Goal: Task Accomplishment & Management: Manage account settings

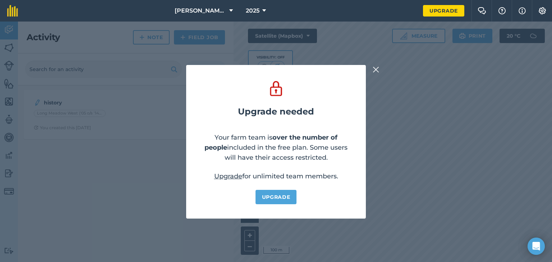
click at [374, 72] on img at bounding box center [376, 69] width 6 height 9
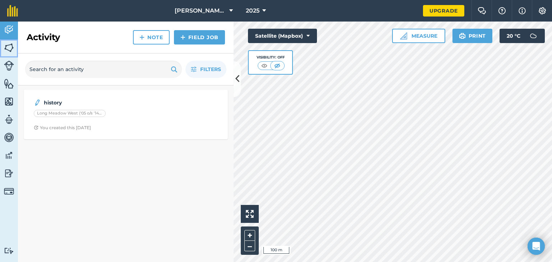
click at [8, 53] on link "Fields" at bounding box center [9, 49] width 18 height 18
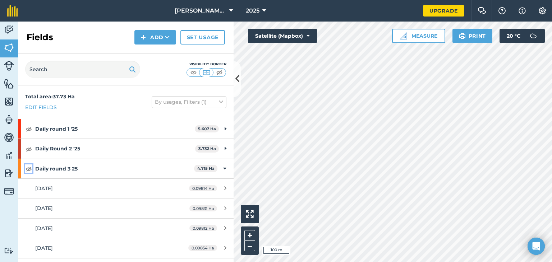
click at [29, 170] on img at bounding box center [29, 169] width 6 height 9
click at [29, 169] on img at bounding box center [29, 169] width 6 height 9
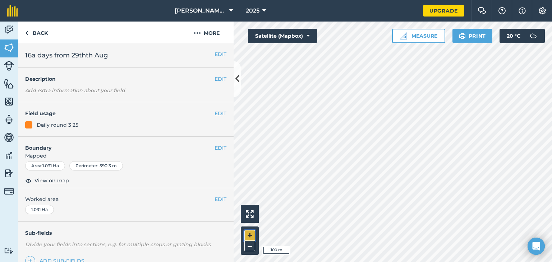
click at [250, 234] on button "+" at bounding box center [249, 235] width 11 height 11
click at [214, 51] on button "EDIT" at bounding box center [220, 54] width 12 height 8
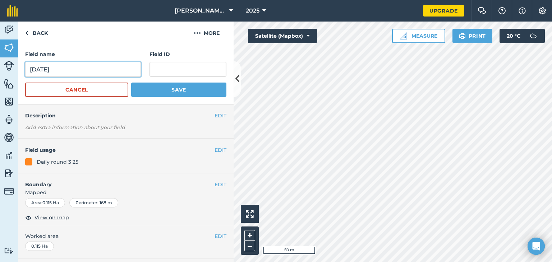
drag, startPoint x: 68, startPoint y: 71, endPoint x: 24, endPoint y: 65, distance: 43.9
click at [24, 65] on div "Field name [DATE] Field ID Cancel Save" at bounding box center [126, 73] width 216 height 61
type input "topped 25/8"
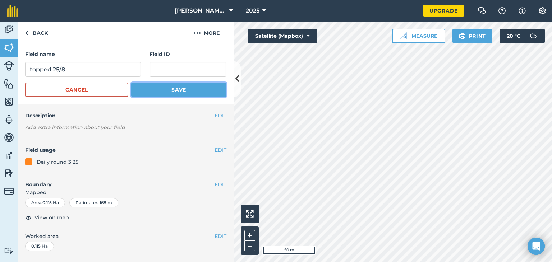
click at [154, 91] on button "Save" at bounding box center [178, 90] width 95 height 14
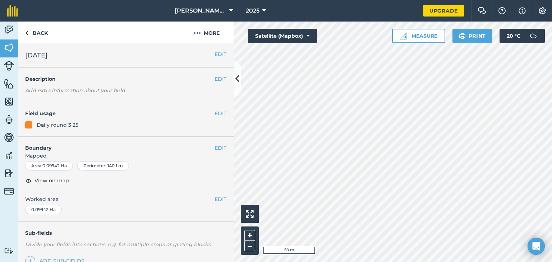
click at [26, 53] on span "[DATE]" at bounding box center [36, 55] width 22 height 10
click at [27, 54] on span "[DATE]" at bounding box center [36, 55] width 22 height 10
click at [214, 53] on button "EDIT" at bounding box center [220, 54] width 12 height 8
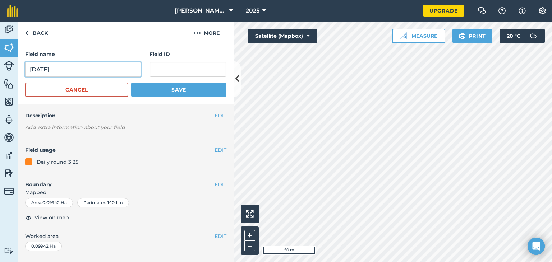
click at [29, 71] on input "[DATE]" at bounding box center [83, 69] width 116 height 15
drag, startPoint x: 60, startPoint y: 70, endPoint x: 97, endPoint y: 78, distance: 38.3
click at [97, 78] on form "Field name topped [DATE] Field ID Cancel Save" at bounding box center [125, 73] width 201 height 47
type input "topped 26/8"
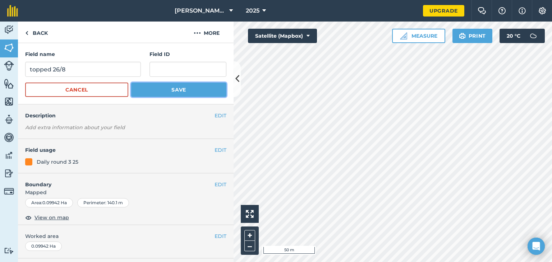
click at [144, 93] on button "Save" at bounding box center [178, 90] width 95 height 14
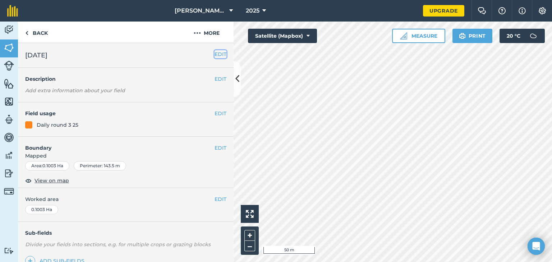
click at [214, 50] on button "EDIT" at bounding box center [220, 54] width 12 height 8
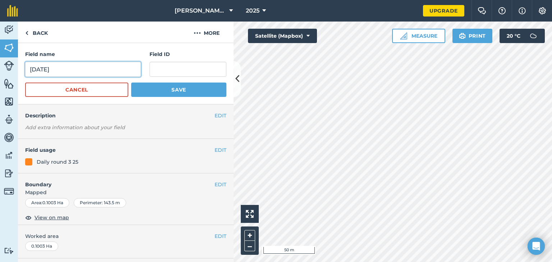
click at [30, 72] on input "[DATE]" at bounding box center [83, 69] width 116 height 15
drag, startPoint x: 59, startPoint y: 70, endPoint x: 97, endPoint y: 75, distance: 38.4
click at [97, 75] on input "topped [DATE]" at bounding box center [83, 69] width 116 height 15
type input "topped 27/8"
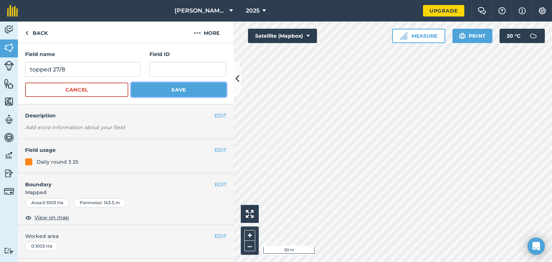
click at [161, 92] on button "Save" at bounding box center [178, 90] width 95 height 14
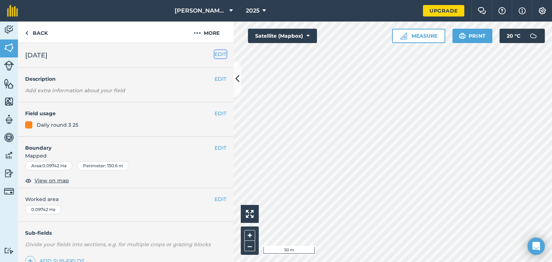
click at [214, 54] on button "EDIT" at bounding box center [220, 54] width 12 height 8
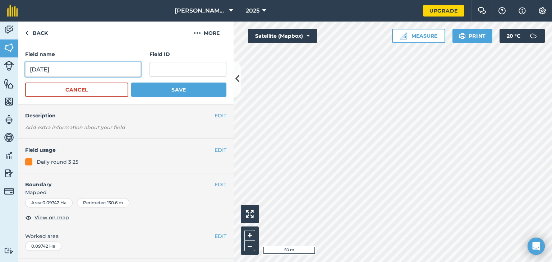
click at [29, 71] on input "[DATE]" at bounding box center [83, 69] width 116 height 15
click at [61, 68] on input "topped [DATE]" at bounding box center [83, 69] width 116 height 15
drag, startPoint x: 59, startPoint y: 68, endPoint x: 103, endPoint y: 81, distance: 45.7
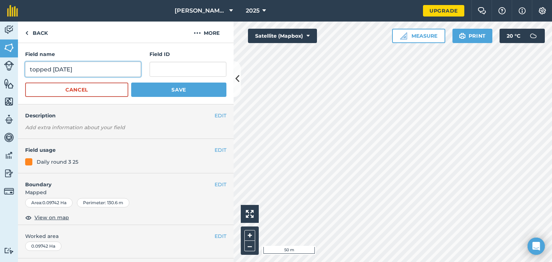
click at [103, 81] on form "Field name topped [DATE] Field ID Cancel Save" at bounding box center [125, 73] width 201 height 47
type input "topped 28/8"
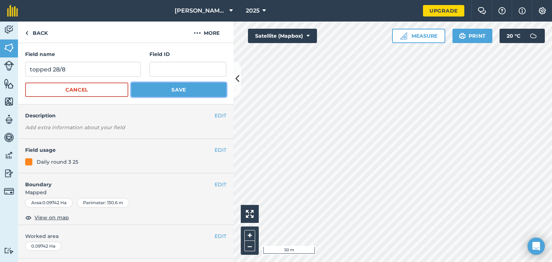
click at [157, 92] on button "Save" at bounding box center [178, 90] width 95 height 14
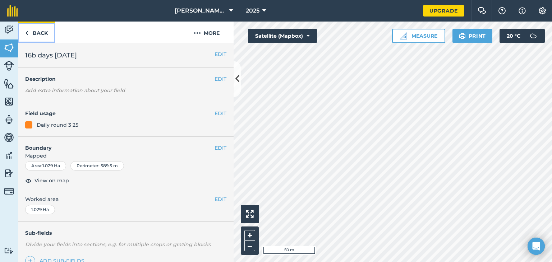
click at [43, 33] on link "Back" at bounding box center [36, 32] width 37 height 21
click at [249, 249] on button "–" at bounding box center [249, 246] width 11 height 10
click at [251, 233] on button "+" at bounding box center [249, 235] width 11 height 11
click at [34, 31] on link "Back" at bounding box center [36, 32] width 37 height 21
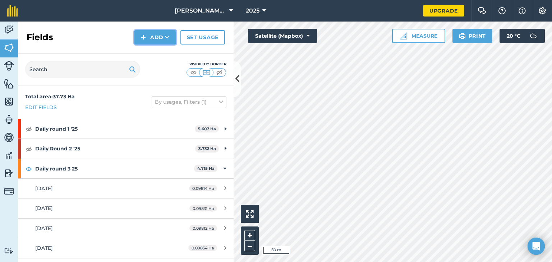
click at [154, 38] on button "Add" at bounding box center [155, 37] width 42 height 14
click at [153, 52] on link "Draw" at bounding box center [155, 54] width 40 height 16
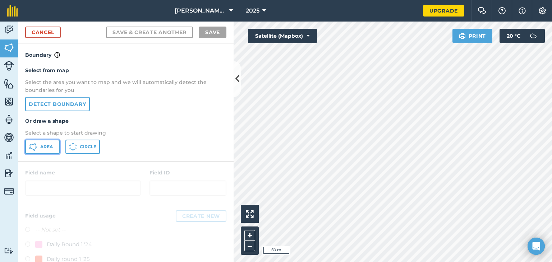
click at [46, 147] on span "Area" at bounding box center [46, 147] width 13 height 6
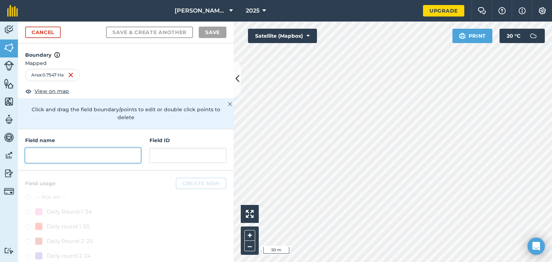
click at [53, 159] on input "text" at bounding box center [83, 155] width 116 height 15
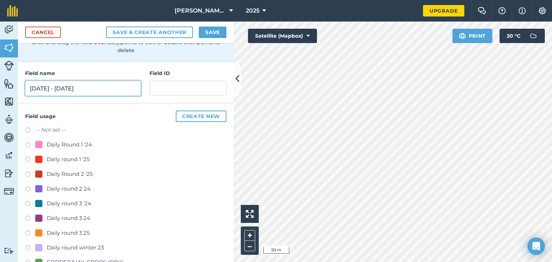
scroll to position [69, 0]
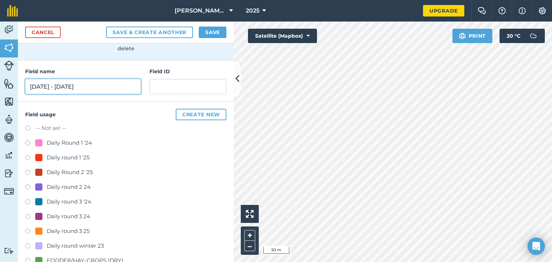
type input "[DATE] - [DATE]"
click at [27, 231] on label at bounding box center [30, 232] width 10 height 7
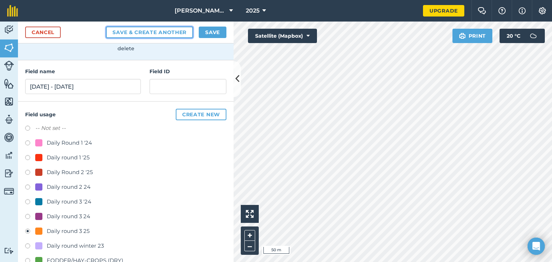
click at [165, 32] on button "Save & Create Another" at bounding box center [149, 32] width 87 height 11
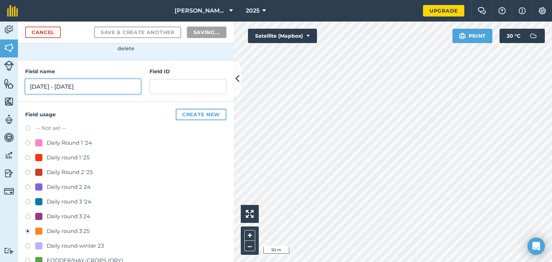
radio input "false"
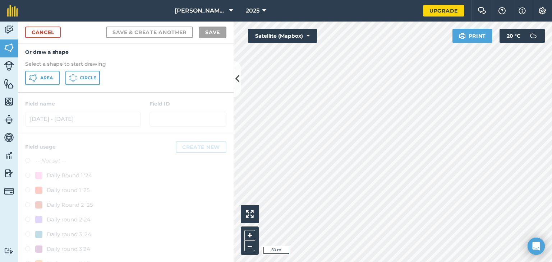
click at [124, 6] on nav "[PERSON_NAME] Farm 2025" at bounding box center [224, 11] width 398 height 22
click at [47, 79] on span "Area" at bounding box center [46, 78] width 13 height 6
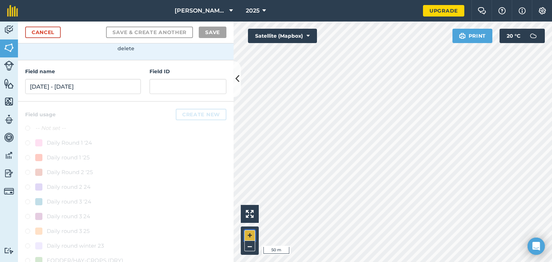
click at [246, 237] on button "+" at bounding box center [249, 235] width 11 height 11
click at [247, 233] on button "+" at bounding box center [249, 235] width 11 height 11
click at [42, 82] on input "[DATE] - [DATE]" at bounding box center [83, 86] width 116 height 15
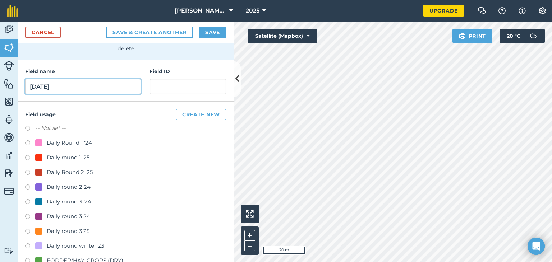
type input "[DATE]"
click at [26, 230] on label at bounding box center [30, 232] width 10 height 7
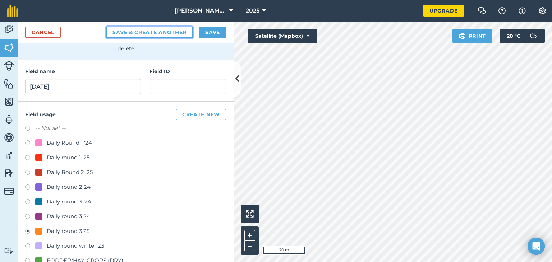
click at [145, 36] on button "Save & Create Another" at bounding box center [149, 32] width 87 height 11
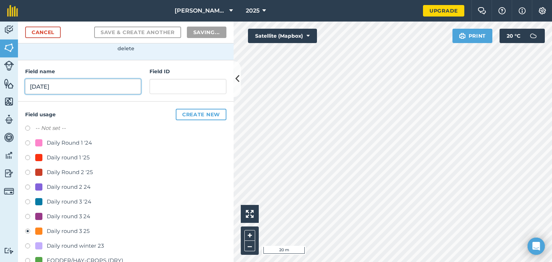
radio input "false"
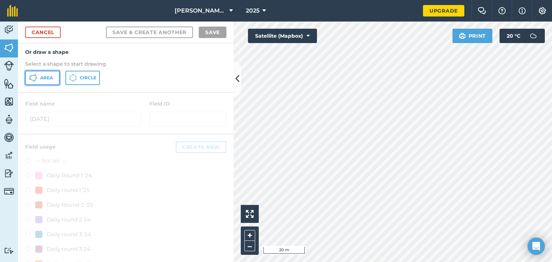
click at [47, 76] on span "Area" at bounding box center [46, 78] width 13 height 6
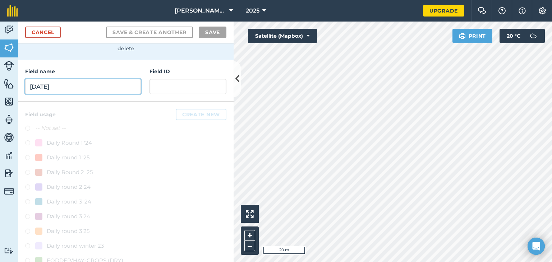
click at [41, 87] on input "[DATE]" at bounding box center [83, 86] width 116 height 15
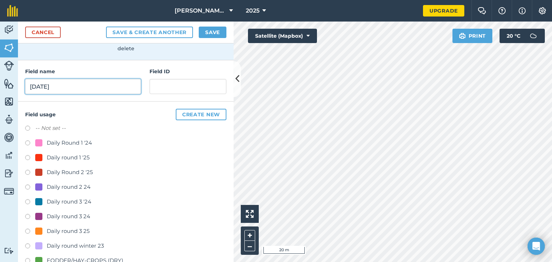
type input "[DATE]"
click at [29, 229] on label at bounding box center [30, 232] width 10 height 7
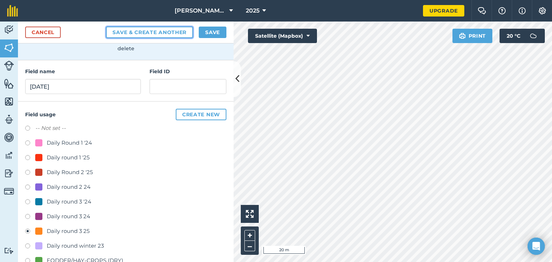
click at [148, 34] on button "Save & Create Another" at bounding box center [149, 32] width 87 height 11
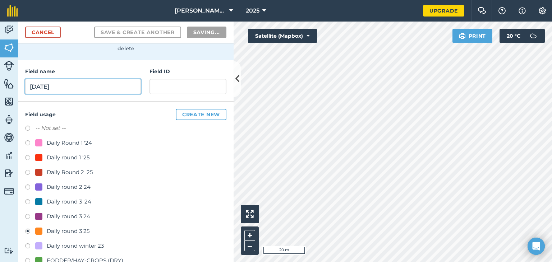
radio input "false"
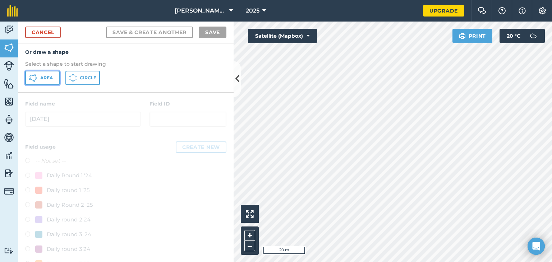
click at [39, 77] on button "Area" at bounding box center [42, 78] width 34 height 14
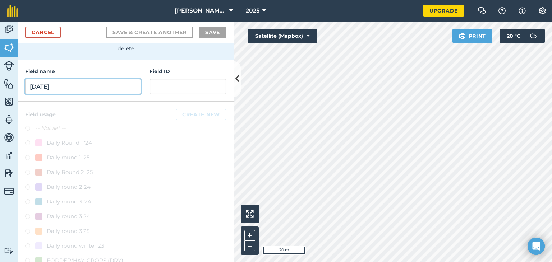
click at [36, 88] on input "[DATE]" at bounding box center [83, 86] width 116 height 15
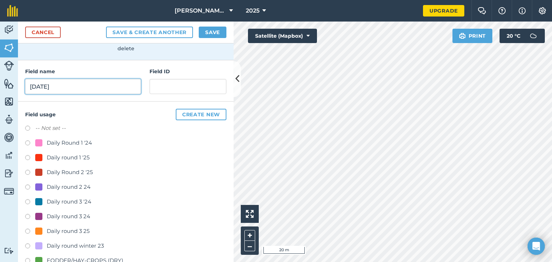
type input "[DATE]"
click at [28, 231] on label at bounding box center [30, 232] width 10 height 7
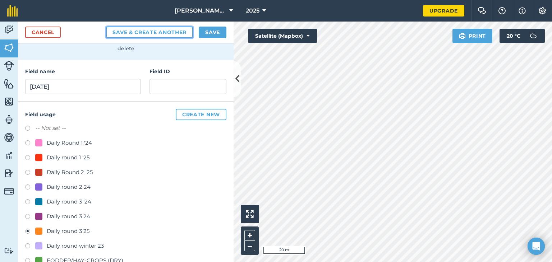
click at [127, 33] on button "Save & Create Another" at bounding box center [149, 32] width 87 height 11
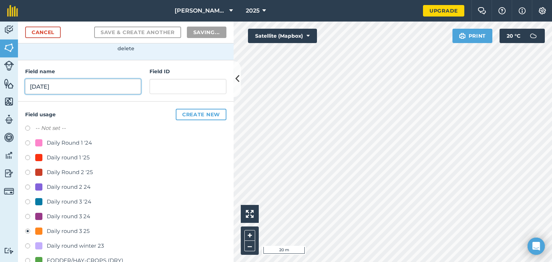
radio input "false"
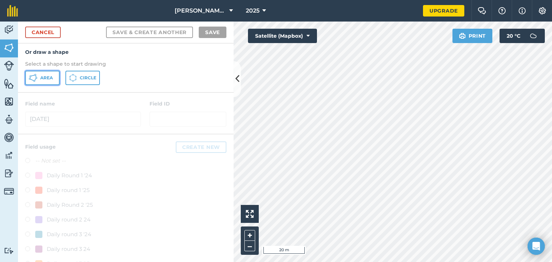
click at [46, 80] on span "Area" at bounding box center [46, 78] width 13 height 6
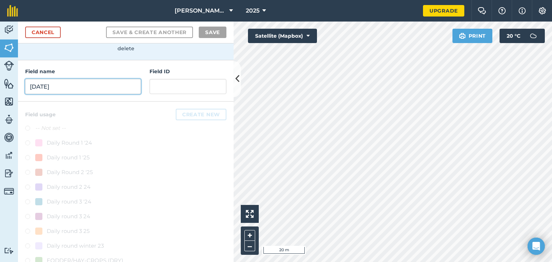
click at [78, 88] on input "[DATE]" at bounding box center [83, 86] width 116 height 15
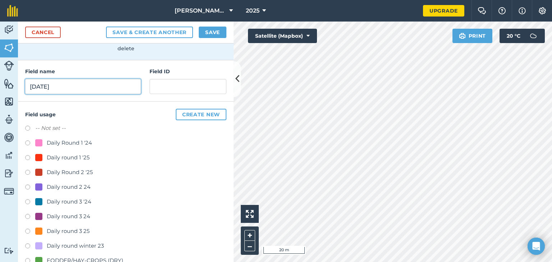
type input "[DATE]"
click at [26, 229] on label at bounding box center [30, 232] width 10 height 7
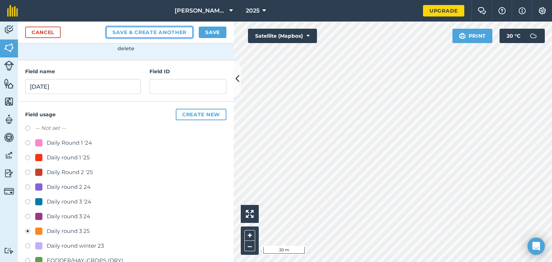
click at [147, 32] on button "Save & Create Another" at bounding box center [149, 32] width 87 height 11
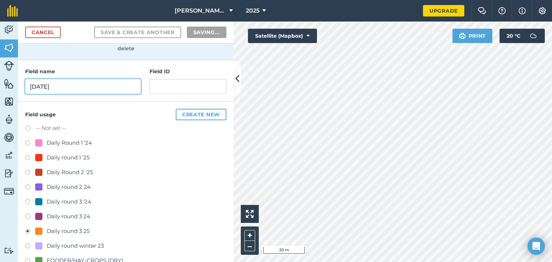
radio input "false"
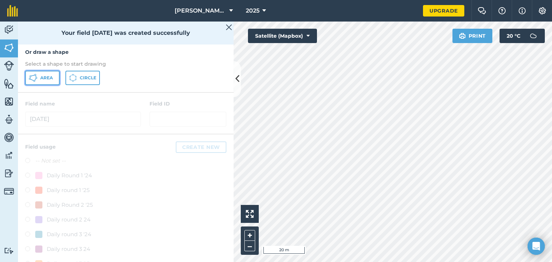
click at [43, 78] on span "Area" at bounding box center [46, 78] width 13 height 6
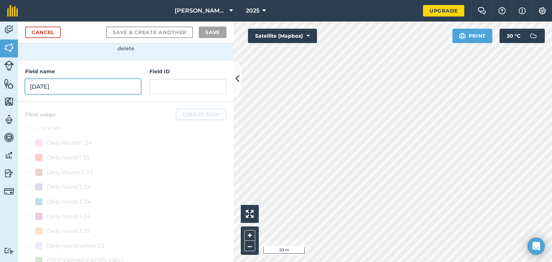
click at [82, 92] on input "[DATE]" at bounding box center [83, 86] width 116 height 15
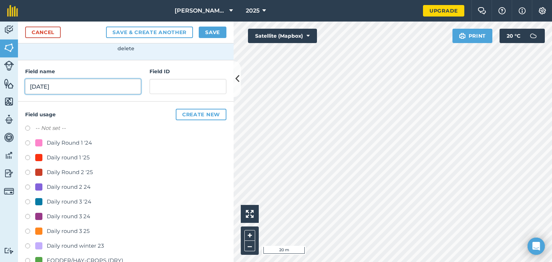
type input "[DATE]"
click at [28, 231] on label at bounding box center [30, 232] width 10 height 7
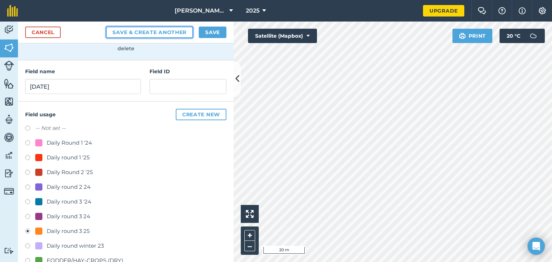
click at [159, 28] on button "Save & Create Another" at bounding box center [149, 32] width 87 height 11
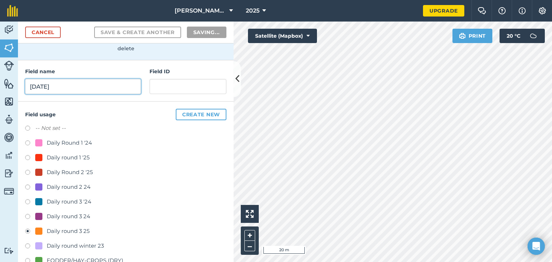
radio input "false"
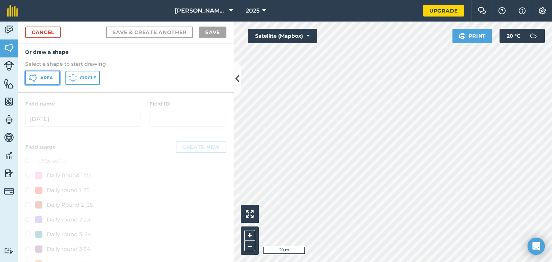
click at [47, 80] on span "Area" at bounding box center [46, 78] width 13 height 6
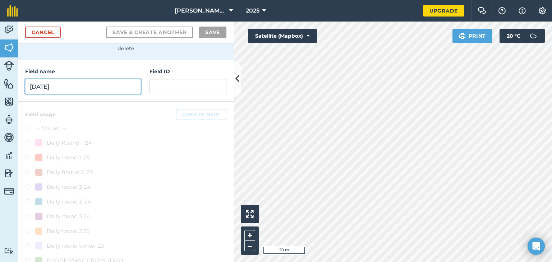
click at [102, 88] on input "[DATE]" at bounding box center [83, 86] width 116 height 15
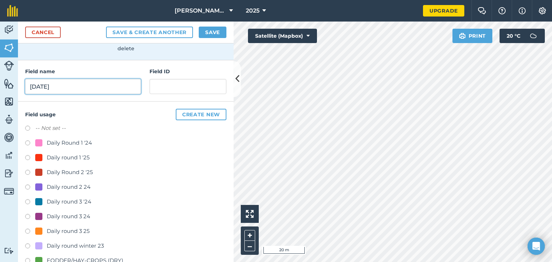
type input "[DATE]"
click at [28, 230] on label at bounding box center [30, 232] width 10 height 7
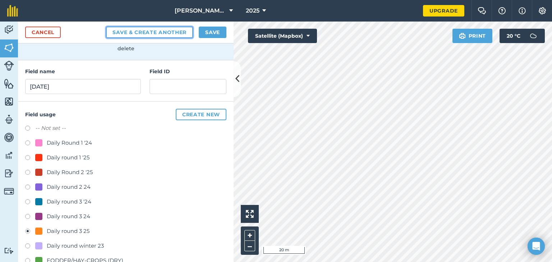
click at [162, 32] on button "Save & Create Another" at bounding box center [149, 32] width 87 height 11
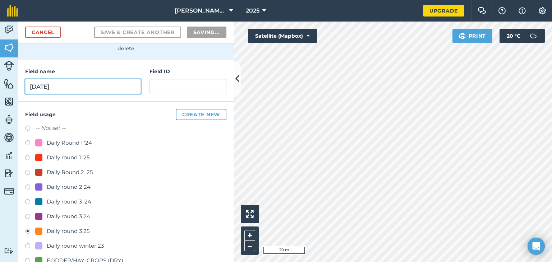
radio input "false"
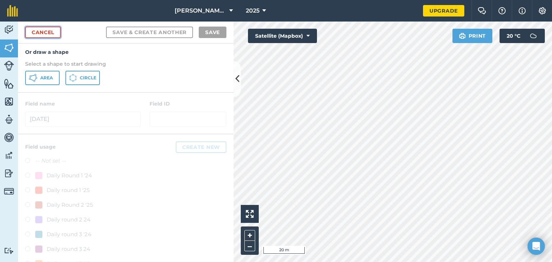
click at [37, 31] on link "Cancel" at bounding box center [43, 32] width 36 height 11
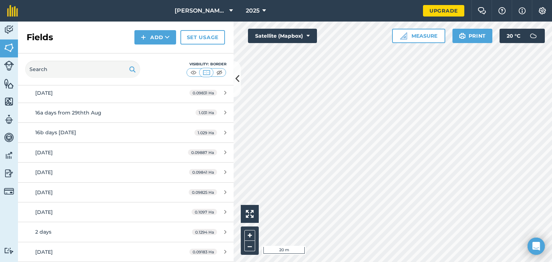
scroll to position [238, 0]
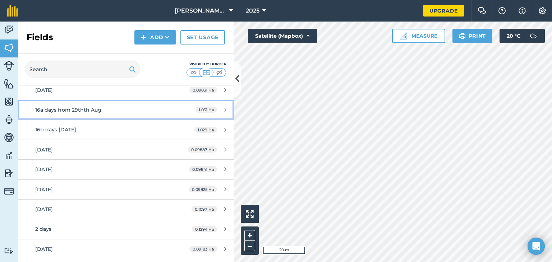
click at [46, 111] on span "16a days from 29thth Aug" at bounding box center [68, 110] width 66 height 6
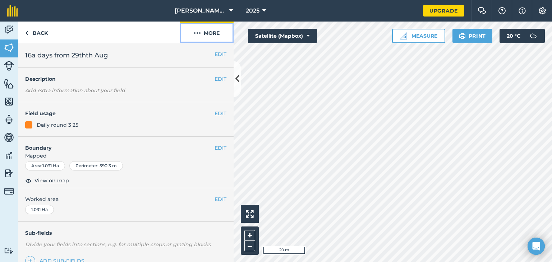
click at [208, 32] on button "More" at bounding box center [207, 32] width 54 height 21
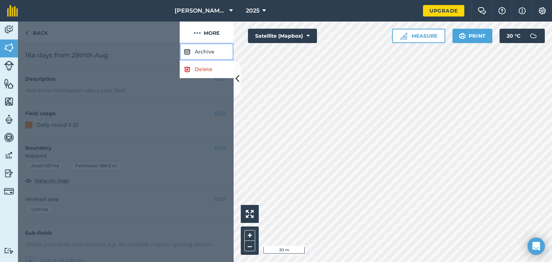
click at [205, 53] on button "Archive" at bounding box center [207, 52] width 54 height 18
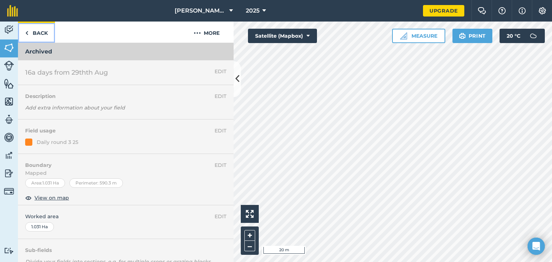
click at [29, 33] on link "Back" at bounding box center [36, 32] width 37 height 21
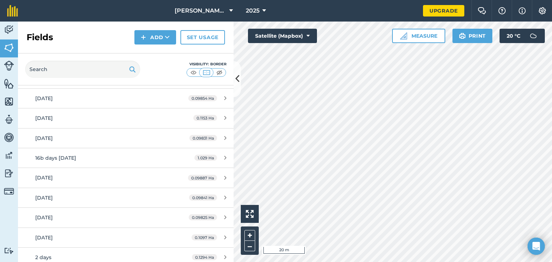
scroll to position [193, 0]
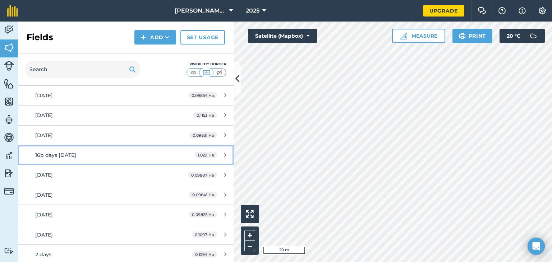
click at [61, 156] on span "16b days [DATE]" at bounding box center [55, 155] width 41 height 6
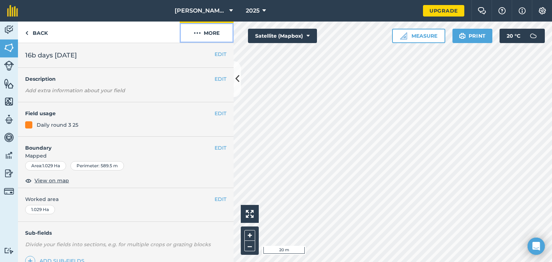
click at [214, 31] on button "More" at bounding box center [207, 32] width 54 height 21
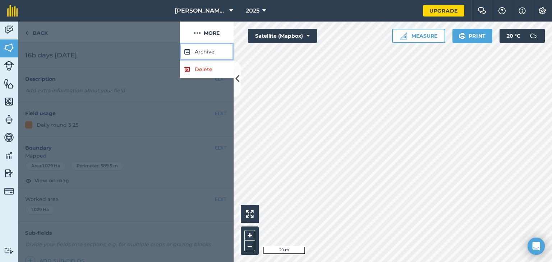
click at [205, 52] on button "Archive" at bounding box center [207, 52] width 54 height 18
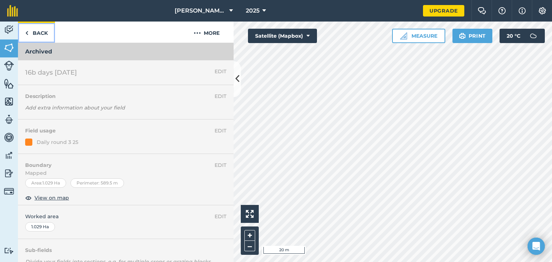
click at [42, 34] on link "Back" at bounding box center [36, 32] width 37 height 21
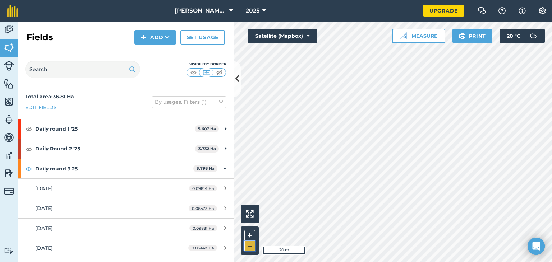
click at [249, 246] on button "–" at bounding box center [249, 246] width 11 height 10
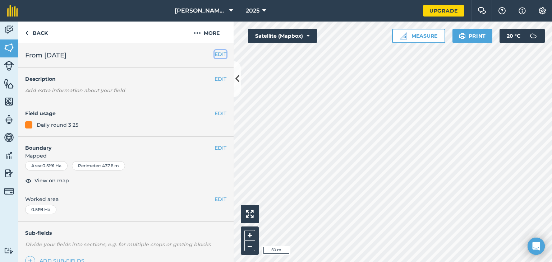
click at [214, 54] on button "EDIT" at bounding box center [220, 54] width 12 height 8
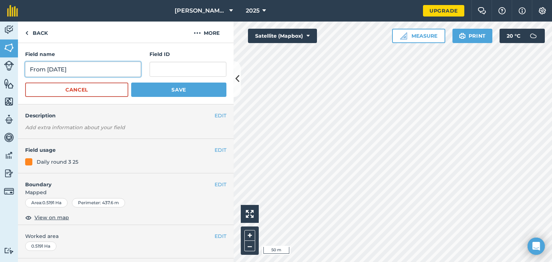
drag, startPoint x: 59, startPoint y: 69, endPoint x: 51, endPoint y: 69, distance: 7.9
click at [51, 69] on input "From [DATE]" at bounding box center [83, 69] width 116 height 15
drag, startPoint x: 70, startPoint y: 69, endPoint x: 30, endPoint y: 68, distance: 39.9
click at [30, 68] on input "From [DATE]" at bounding box center [83, 69] width 116 height 15
type input "later [DATE]"
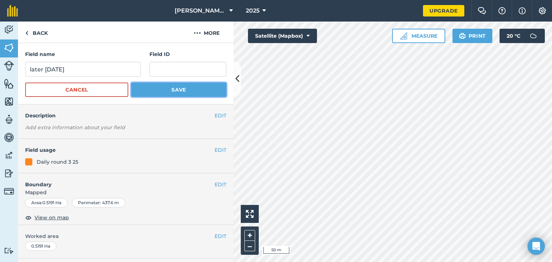
click at [168, 91] on button "Save" at bounding box center [178, 90] width 95 height 14
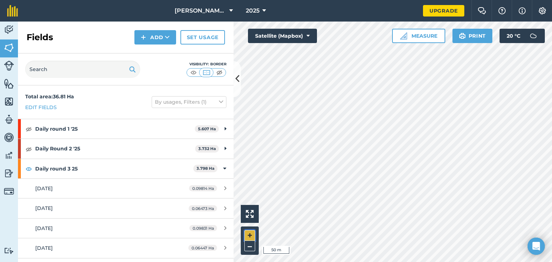
click at [249, 237] on button "+" at bounding box center [249, 235] width 11 height 11
click at [236, 77] on icon at bounding box center [237, 79] width 4 height 13
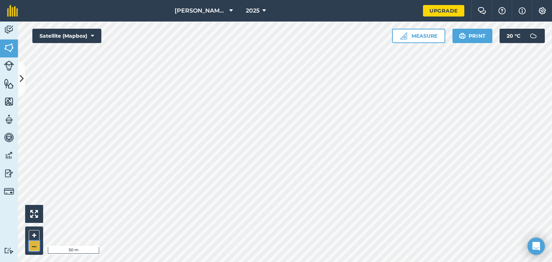
click at [32, 246] on button "–" at bounding box center [34, 246] width 11 height 10
click at [31, 235] on button "+" at bounding box center [34, 235] width 11 height 11
click at [91, 36] on icon at bounding box center [92, 35] width 3 height 7
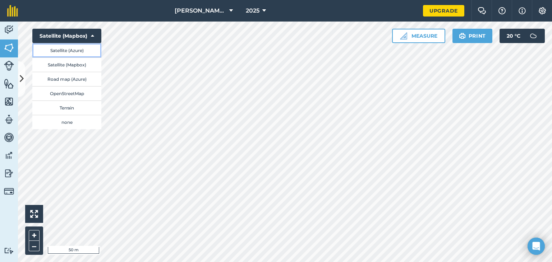
click at [80, 52] on button "Satellite (Azure)" at bounding box center [66, 50] width 69 height 14
